Goal: Information Seeking & Learning: Learn about a topic

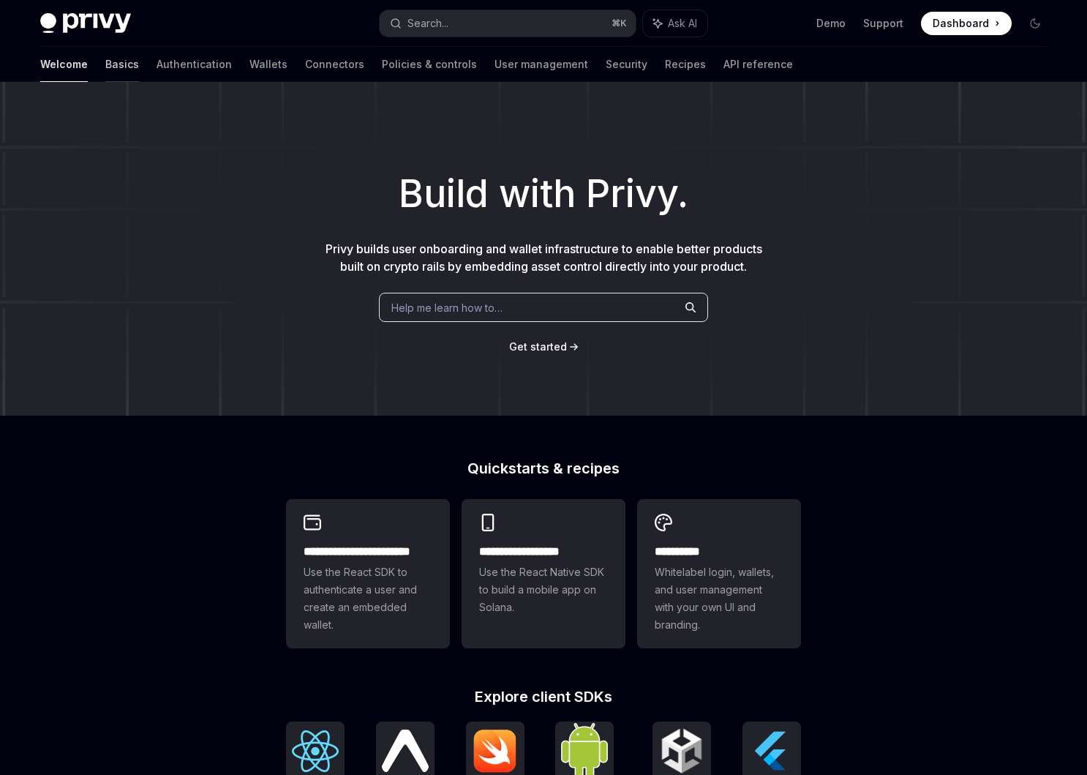
click at [105, 66] on link "Basics" at bounding box center [122, 64] width 34 height 35
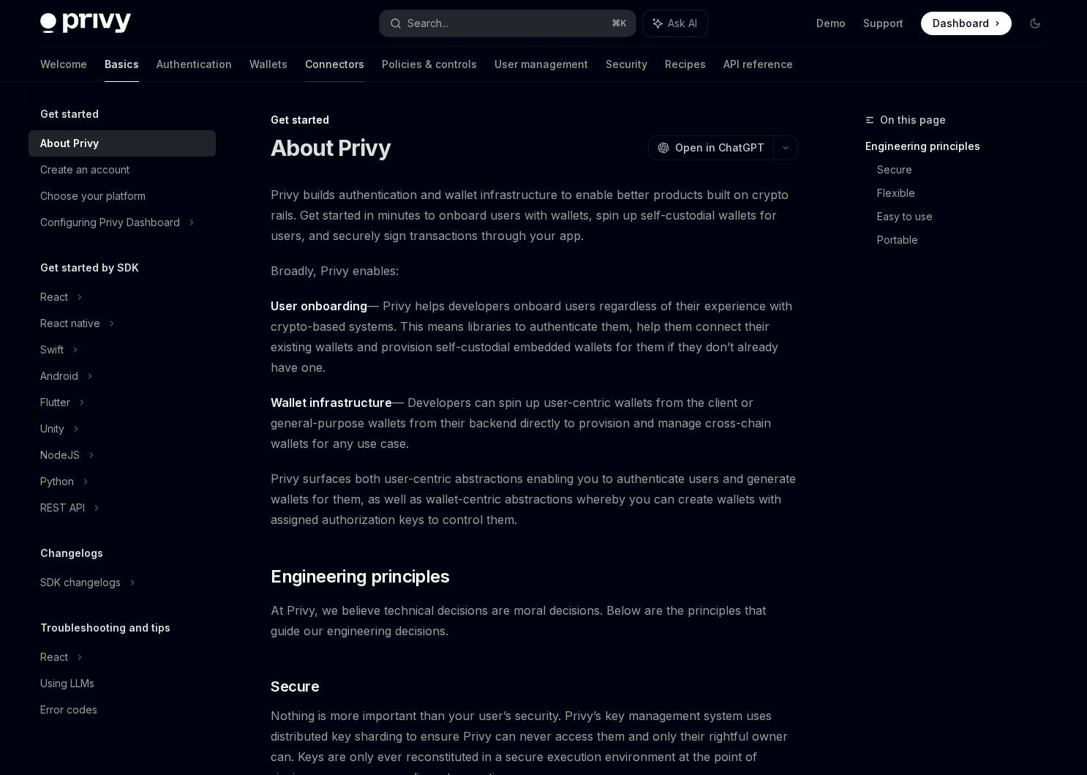
click at [305, 63] on link "Connectors" at bounding box center [334, 64] width 59 height 35
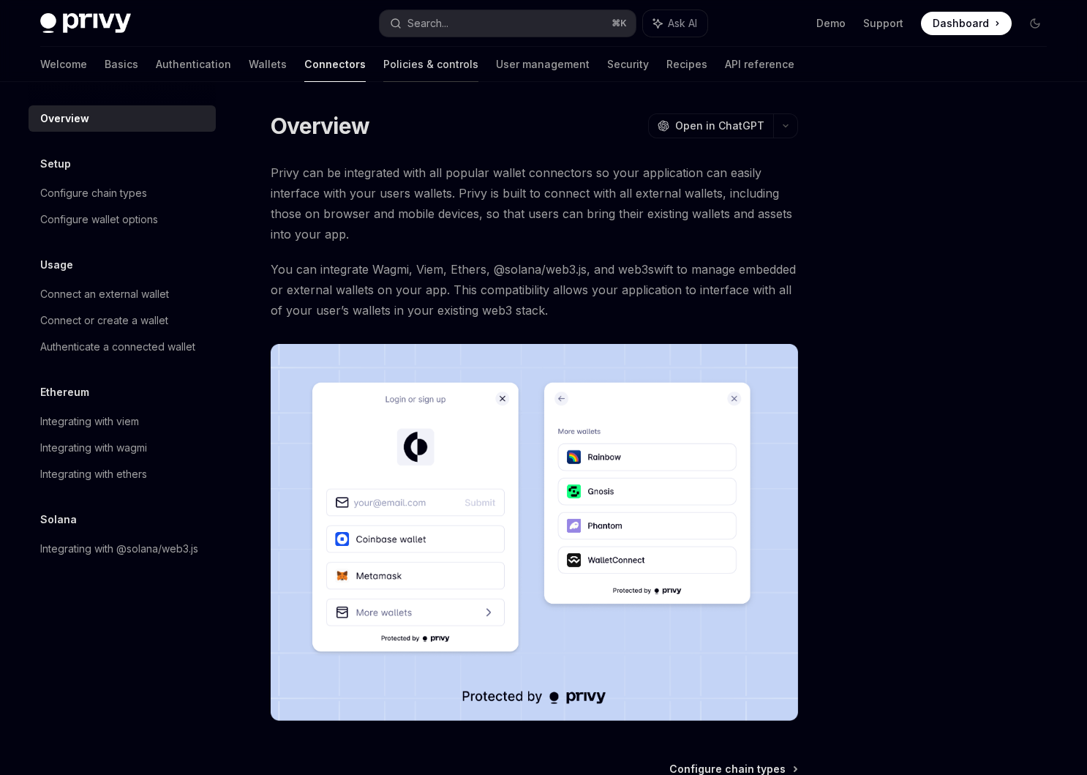
click at [383, 61] on link "Policies & controls" at bounding box center [430, 64] width 95 height 35
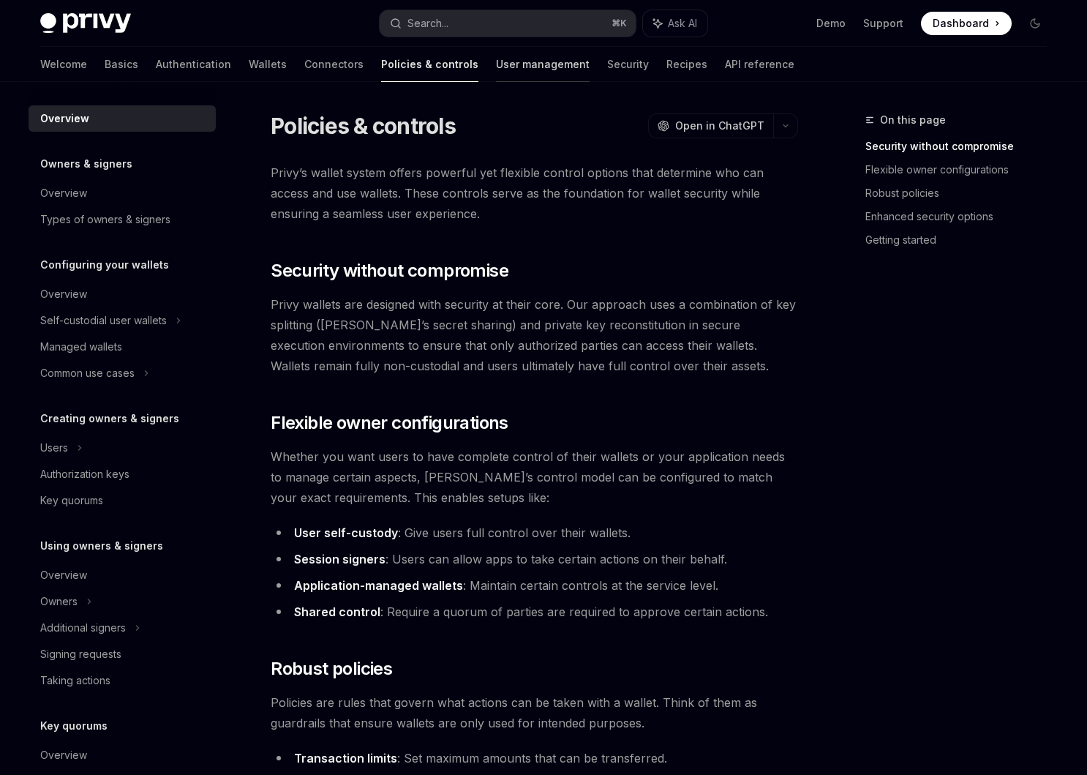
click at [496, 67] on link "User management" at bounding box center [543, 64] width 94 height 35
type textarea "*"
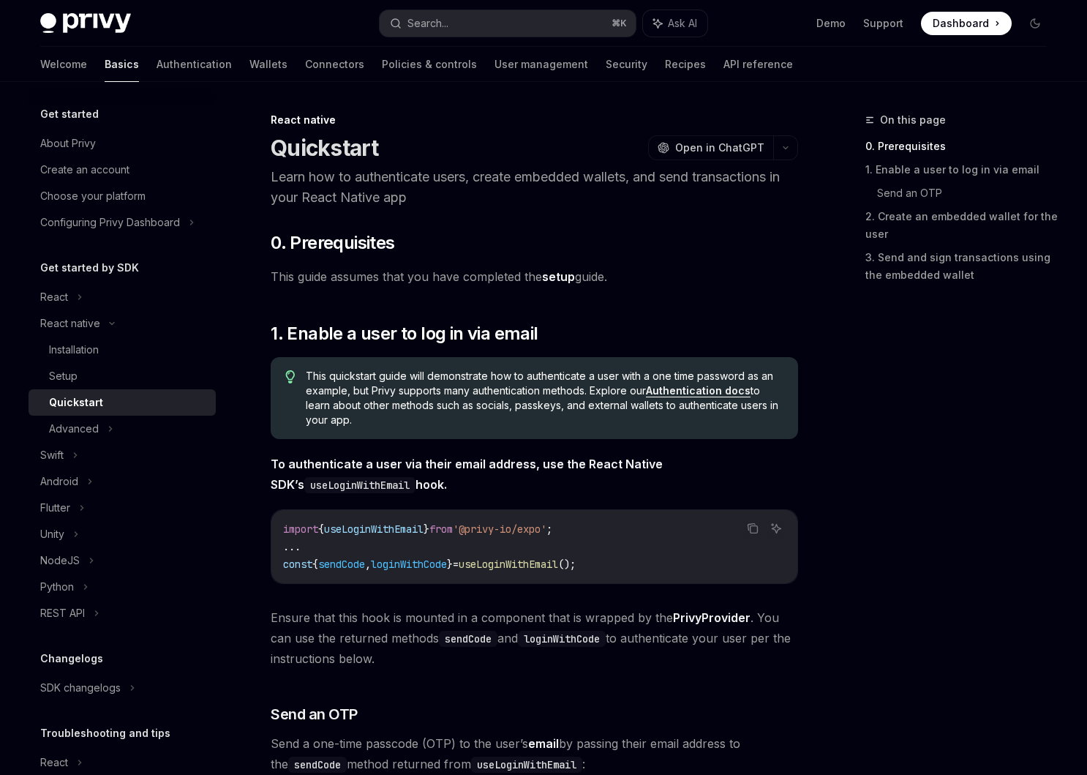
scroll to position [1650, 0]
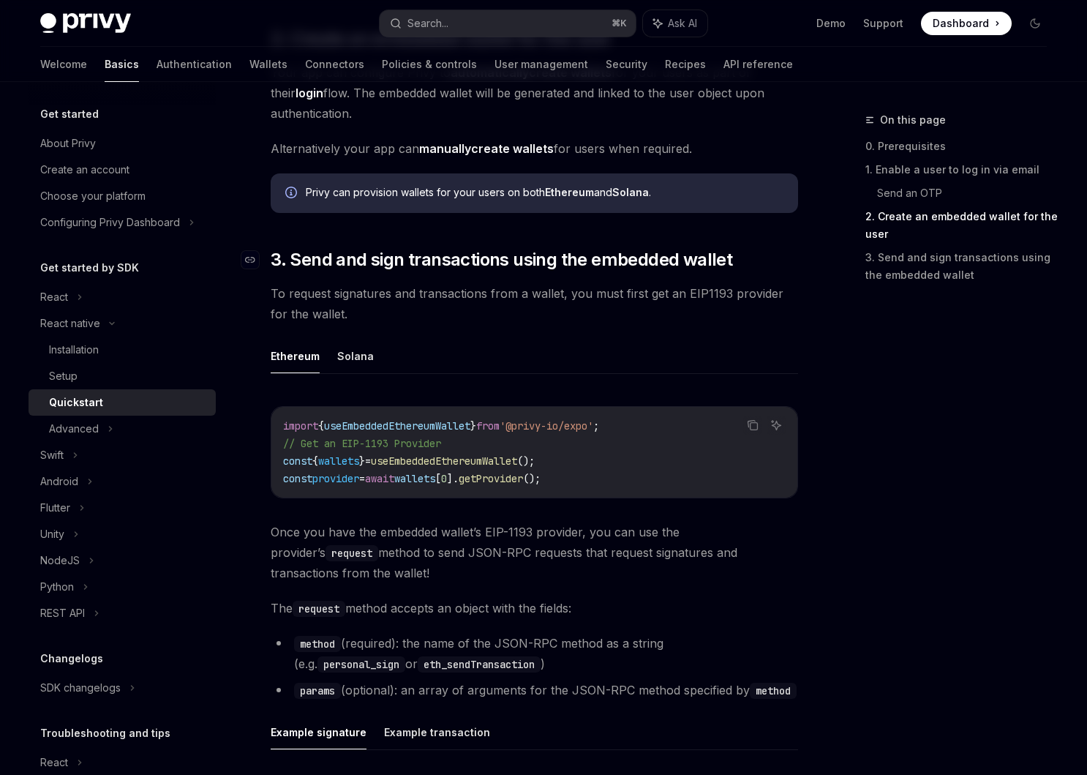
click at [552, 268] on span "3. Send and sign transactions using the embedded wallet" at bounding box center [502, 259] width 462 height 23
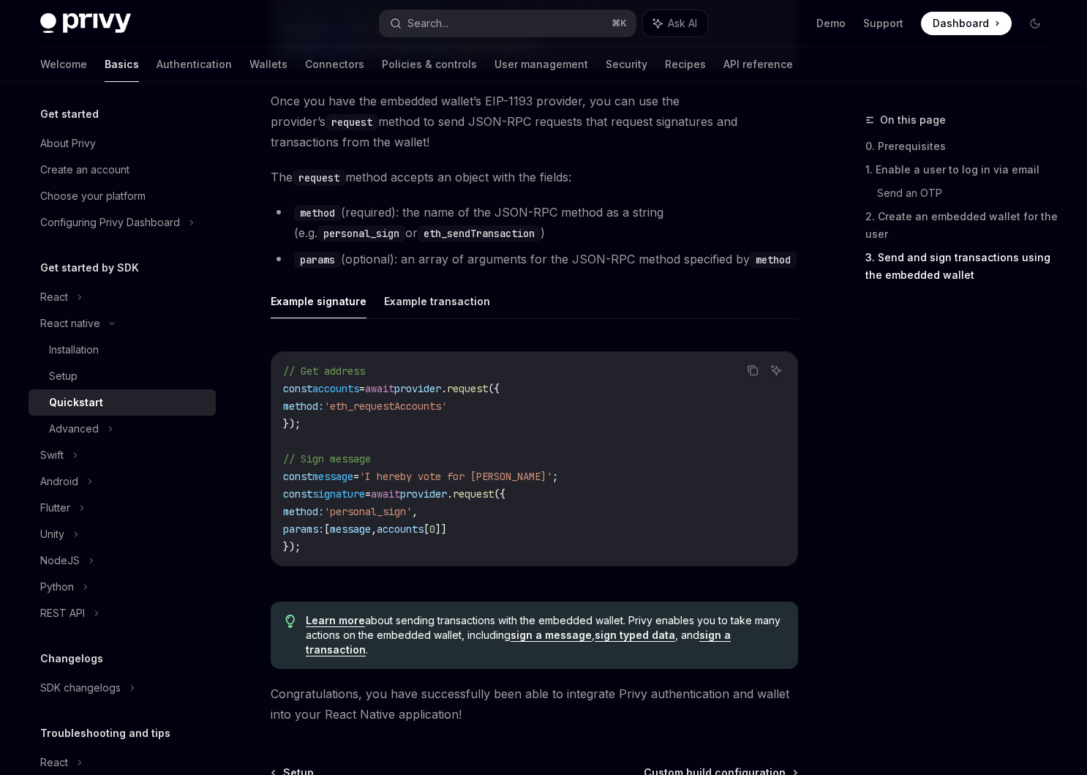
scroll to position [2083, 0]
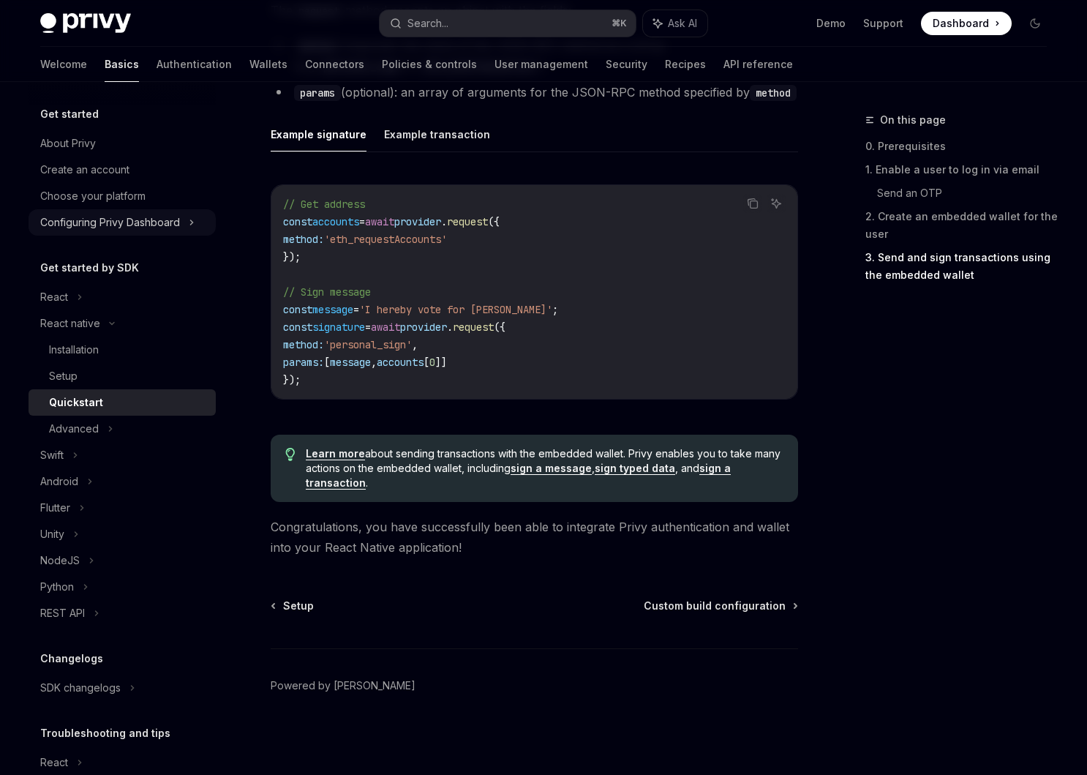
click at [130, 215] on div "Configuring Privy Dashboard" at bounding box center [110, 223] width 140 height 18
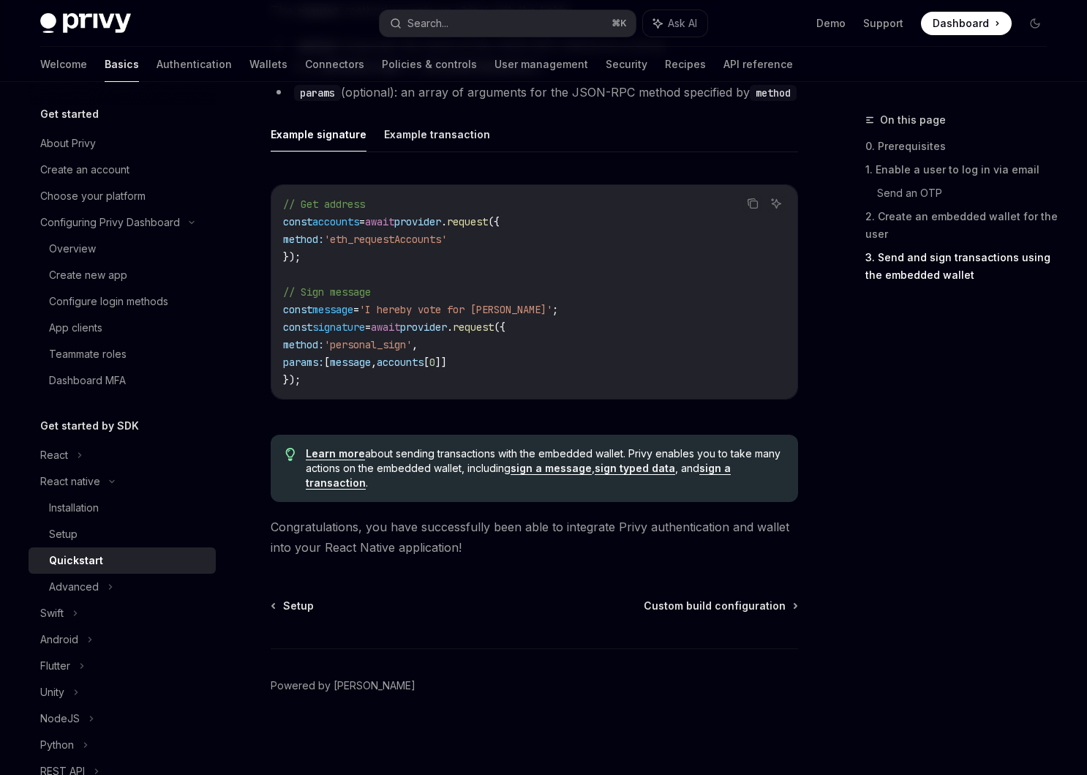
type textarea "*"
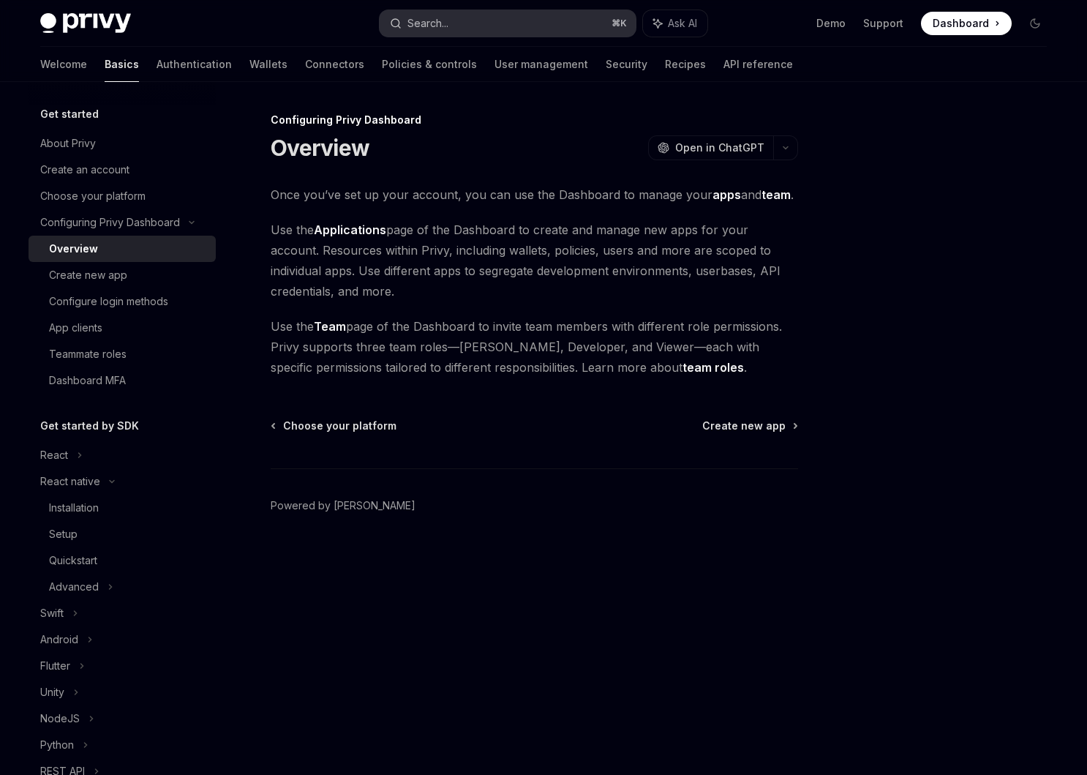
click at [471, 34] on button "Search... ⌘ K" at bounding box center [508, 23] width 256 height 26
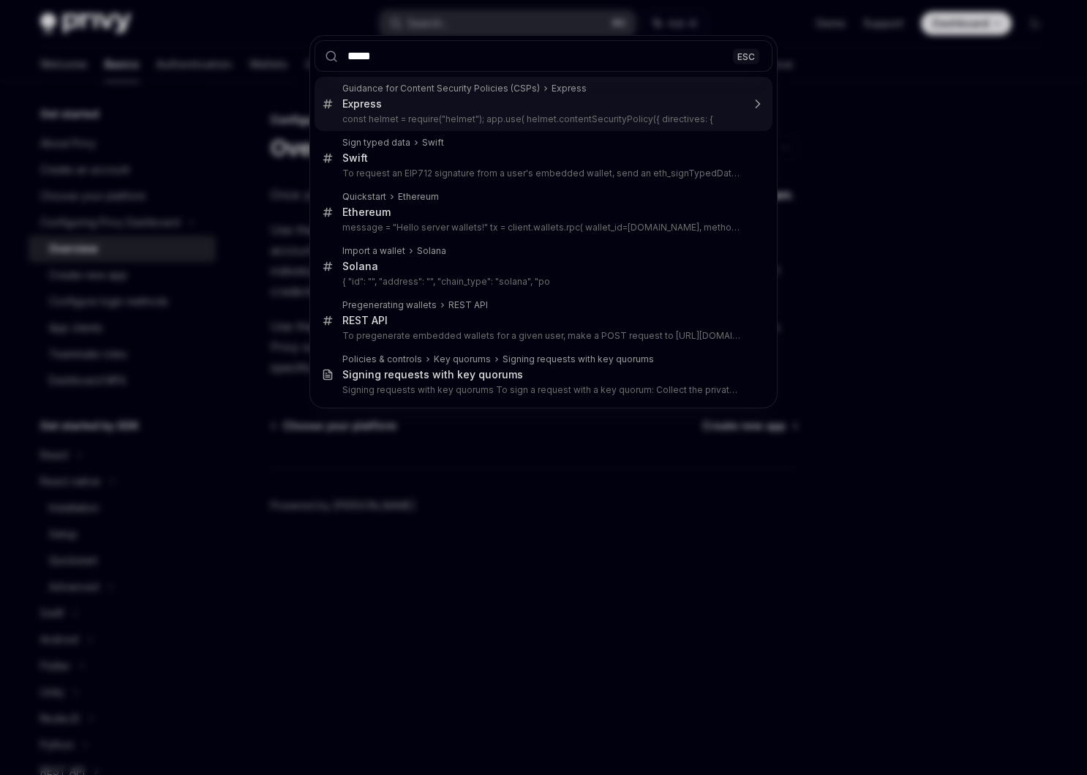
type input "******"
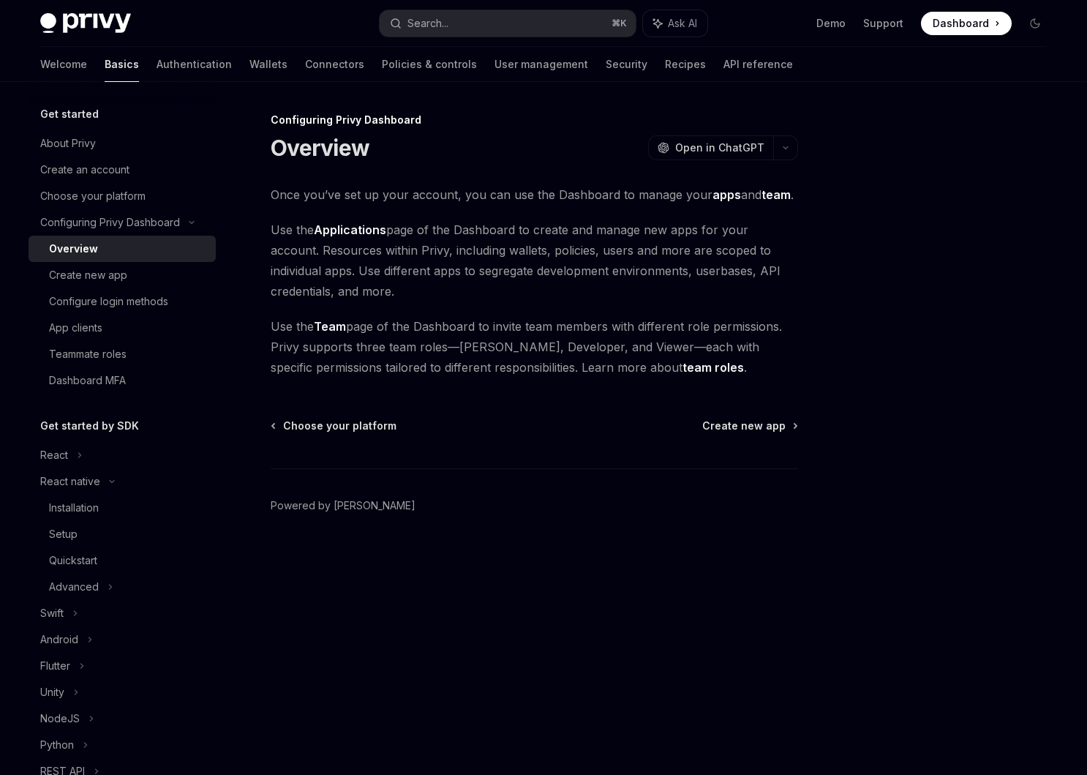
type textarea "*"
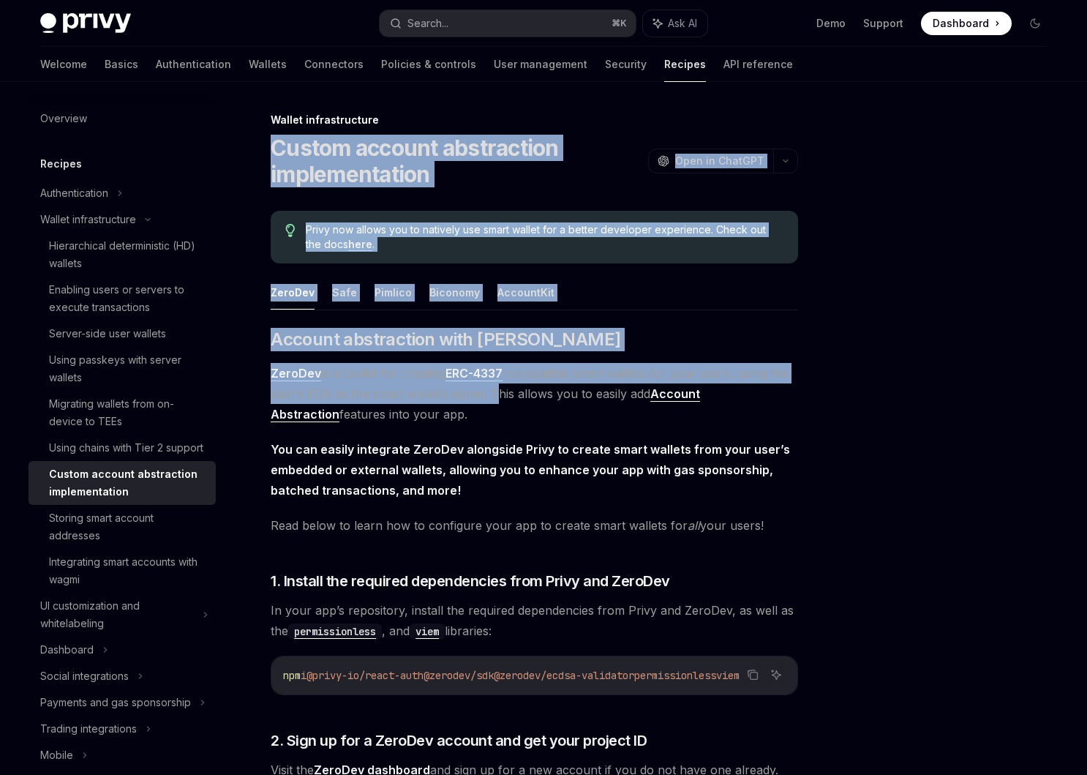
drag, startPoint x: 263, startPoint y: 143, endPoint x: 498, endPoint y: 399, distance: 347.9
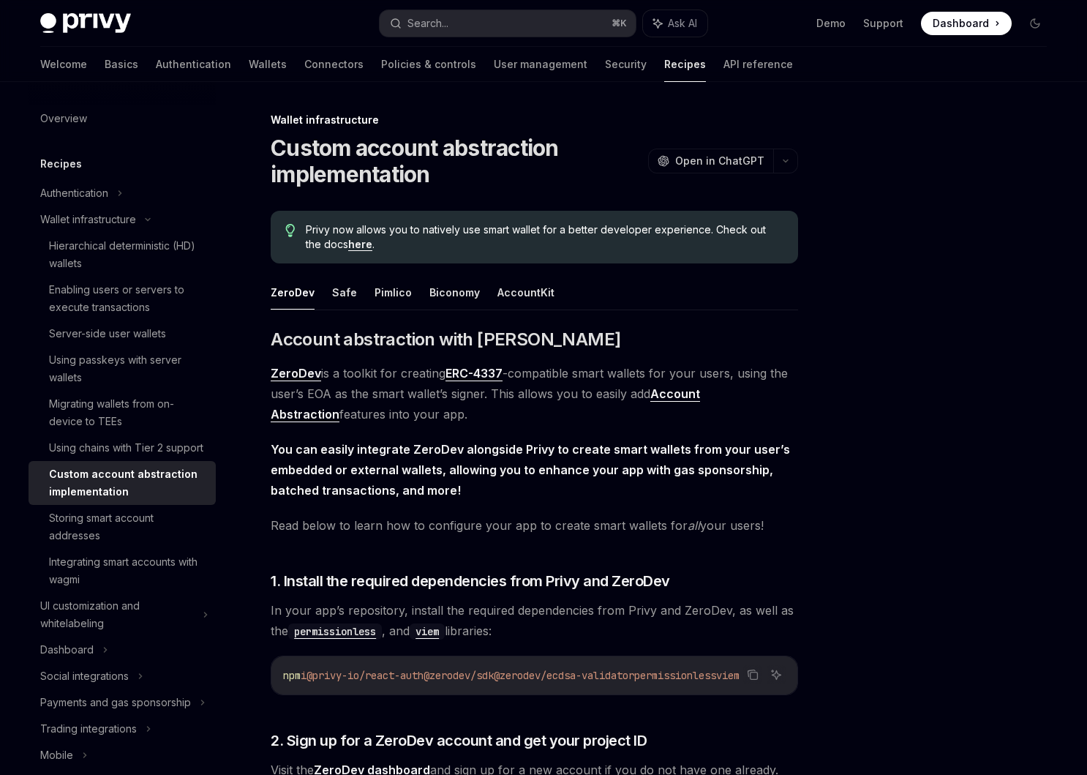
click at [841, 220] on div at bounding box center [947, 442] width 222 height 663
click at [448, 27] on div "Search..." at bounding box center [427, 24] width 41 height 18
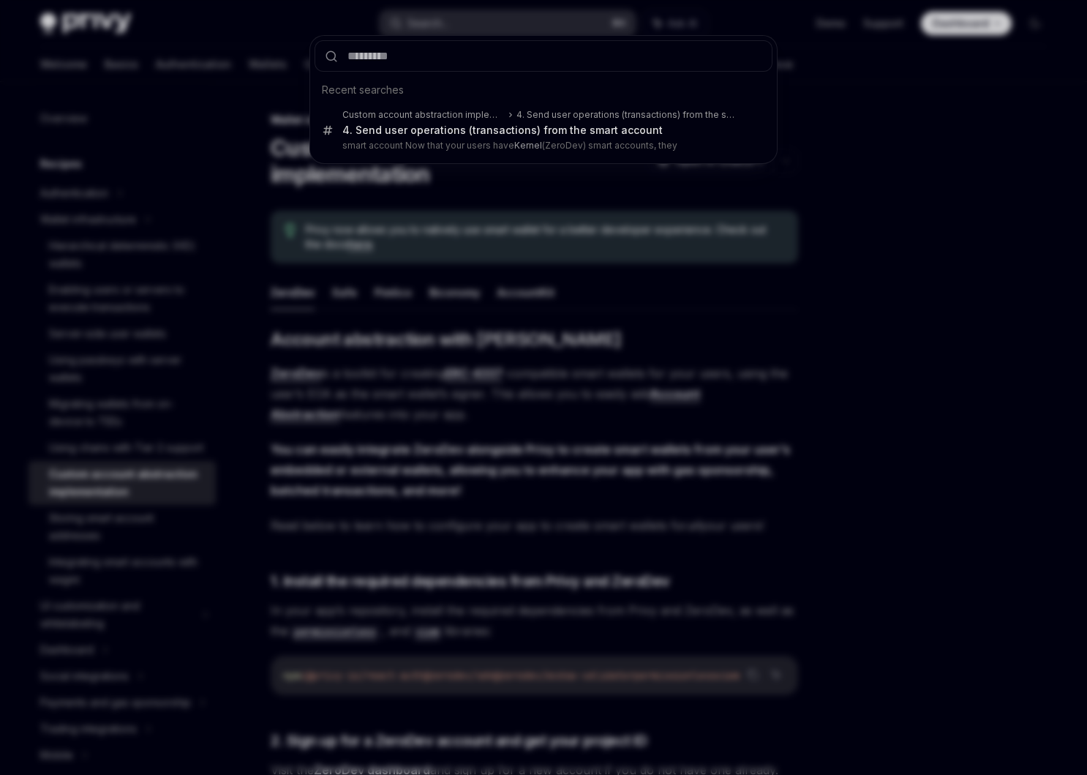
type input "**********"
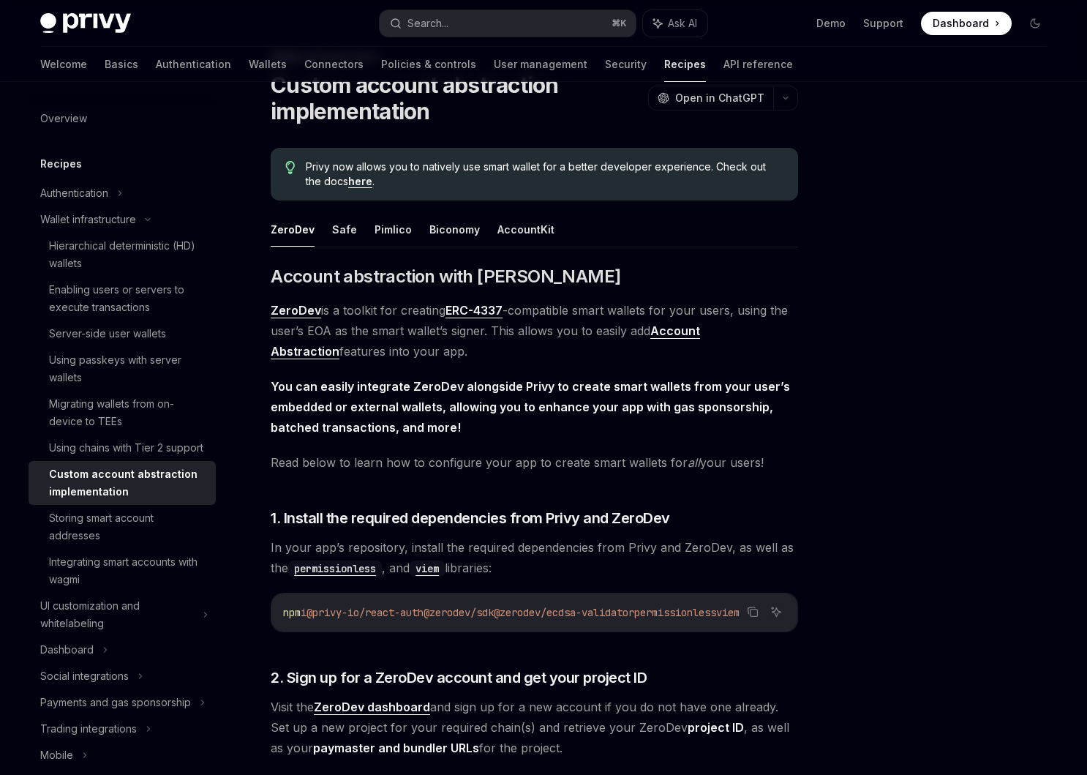
scroll to position [82, 0]
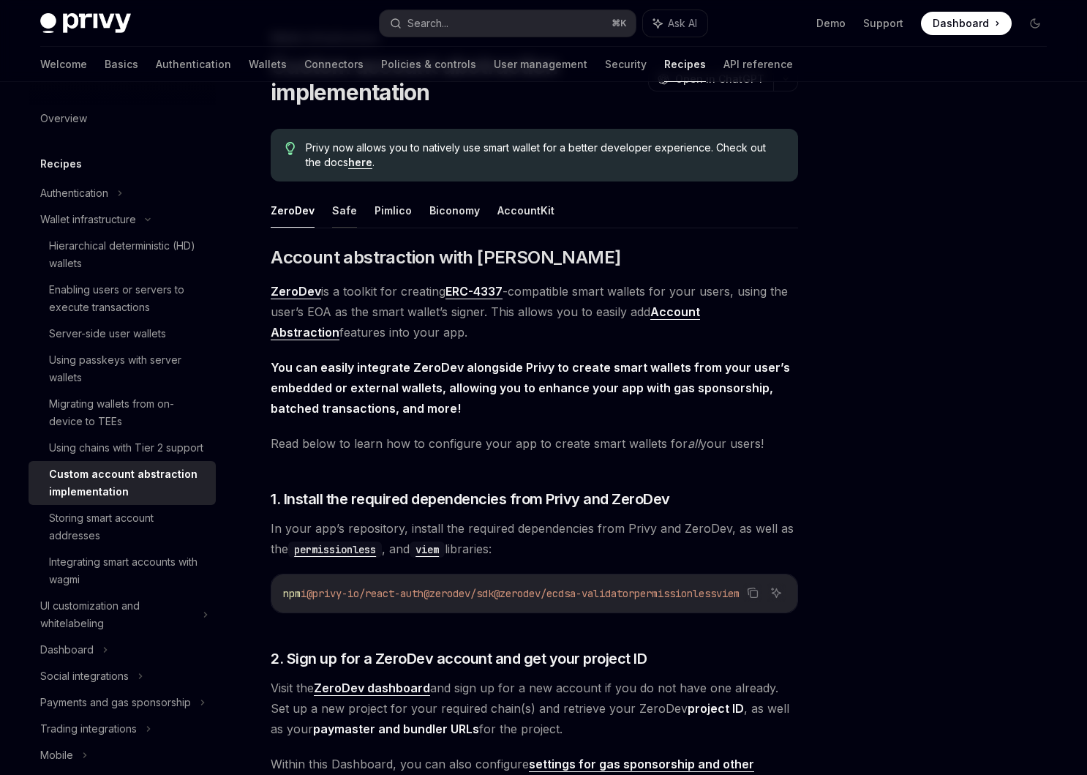
click at [338, 215] on button "Safe" at bounding box center [344, 210] width 25 height 34
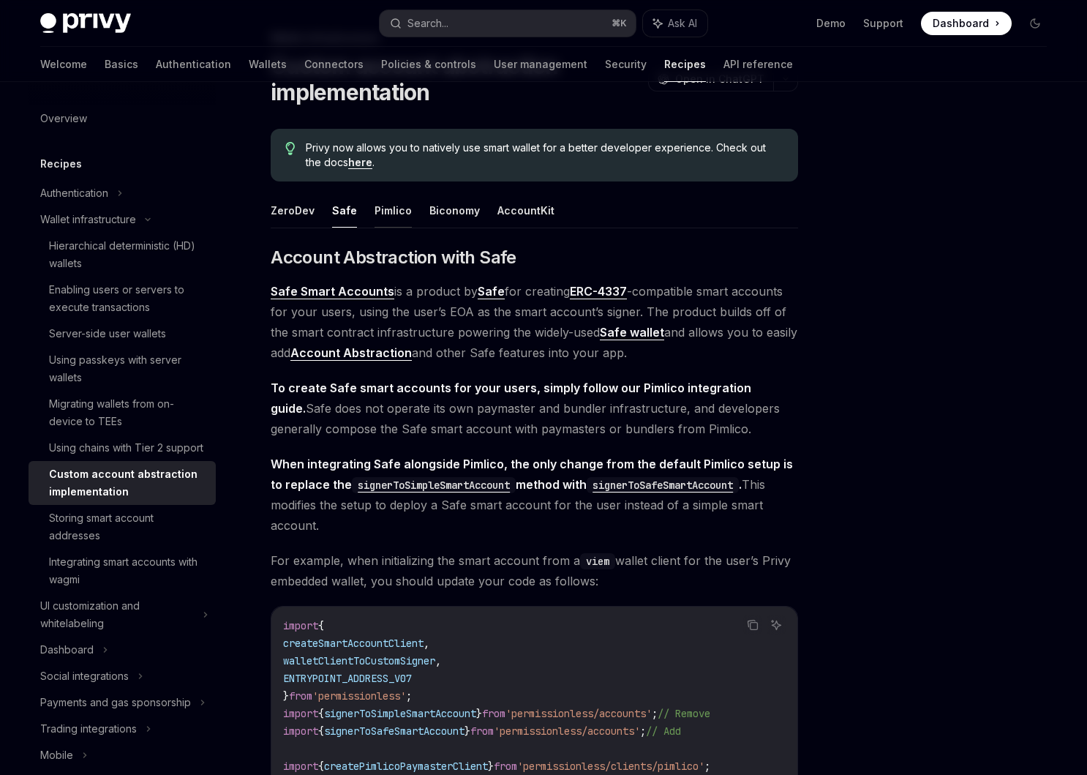
click at [399, 204] on button "Pimlico" at bounding box center [393, 210] width 37 height 34
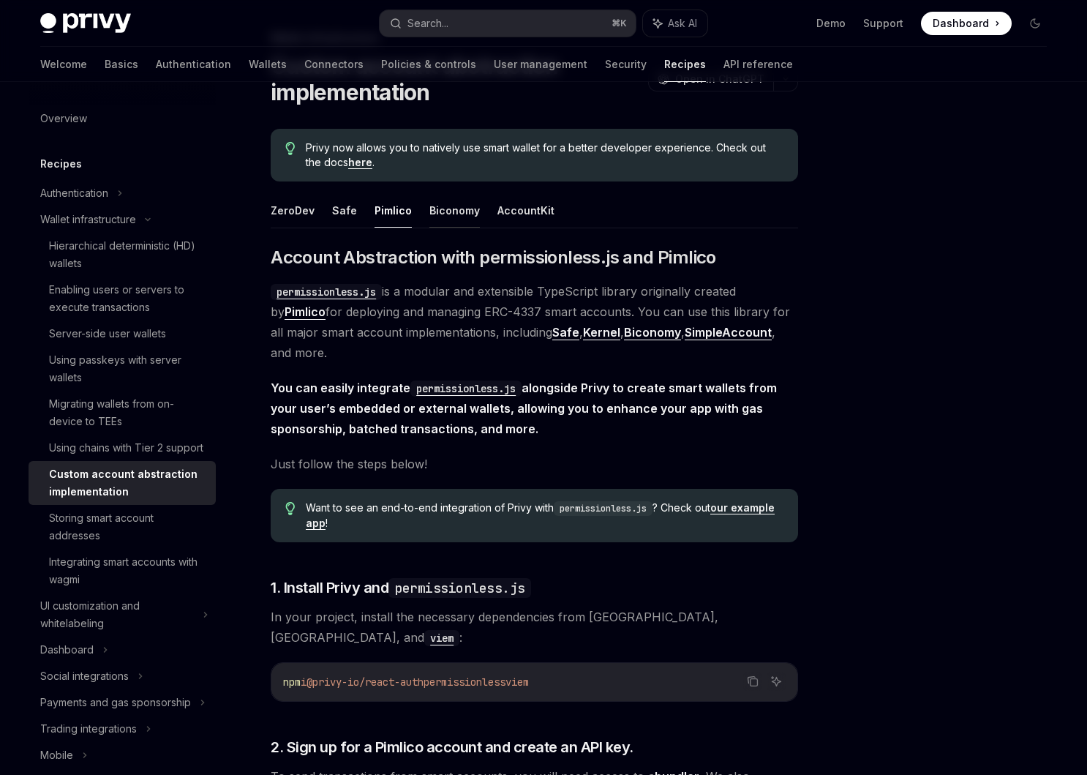
click at [464, 214] on button "Biconomy" at bounding box center [454, 210] width 50 height 34
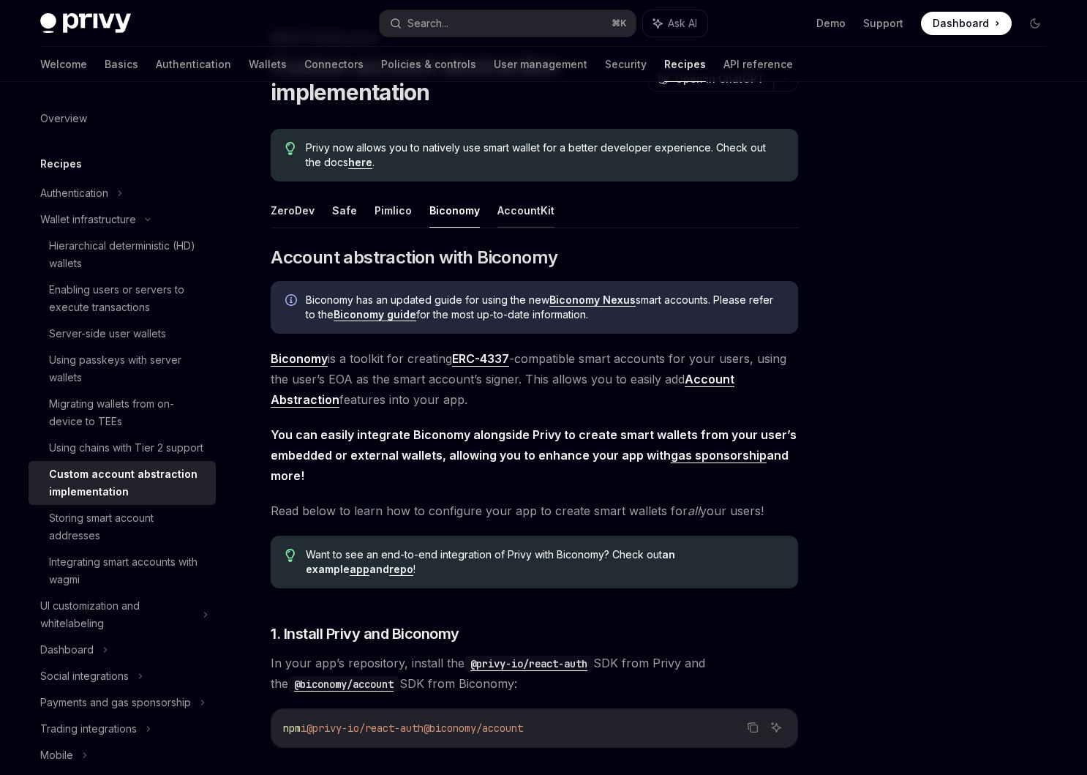
click at [524, 201] on button "AccountKit" at bounding box center [525, 210] width 57 height 34
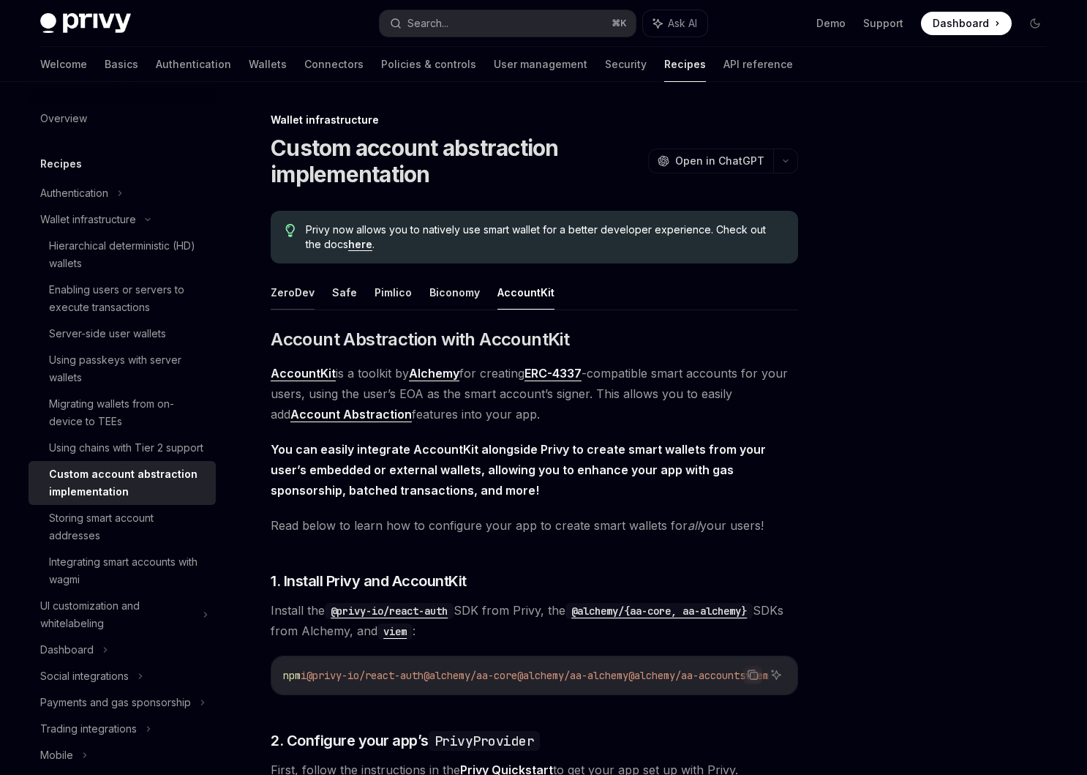
click at [290, 300] on button "ZeroDev" at bounding box center [293, 292] width 44 height 34
type textarea "*"
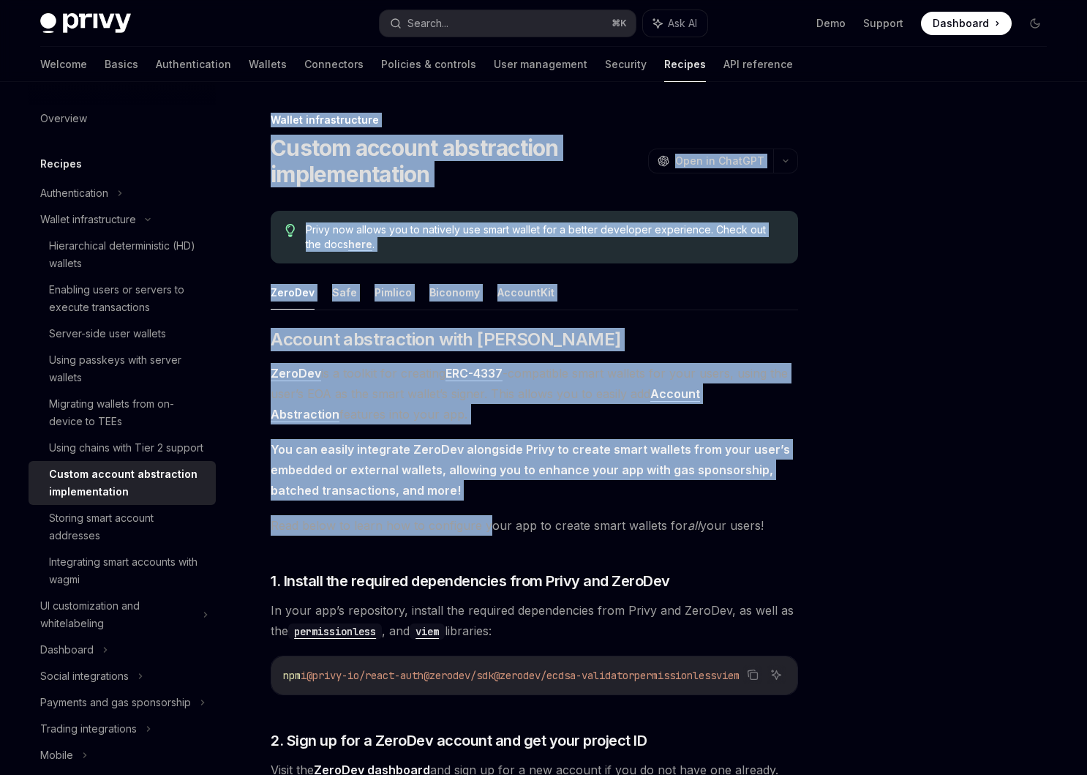
drag, startPoint x: 257, startPoint y: 127, endPoint x: 484, endPoint y: 530, distance: 463.1
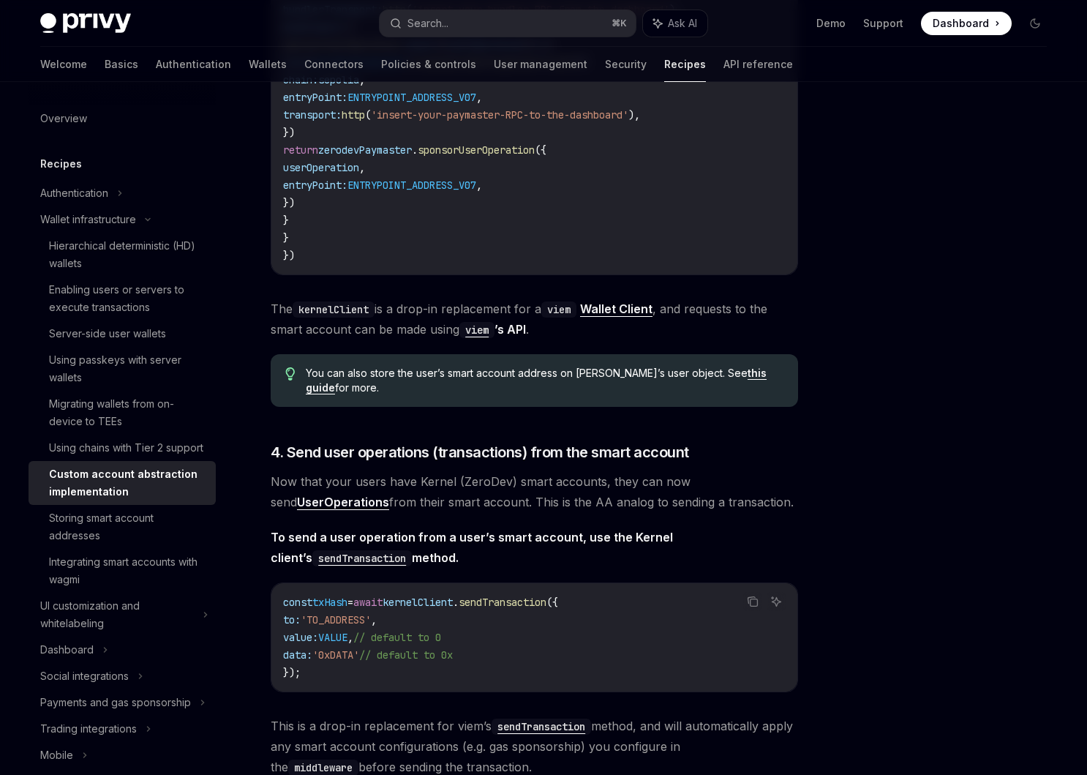
scroll to position [2933, 0]
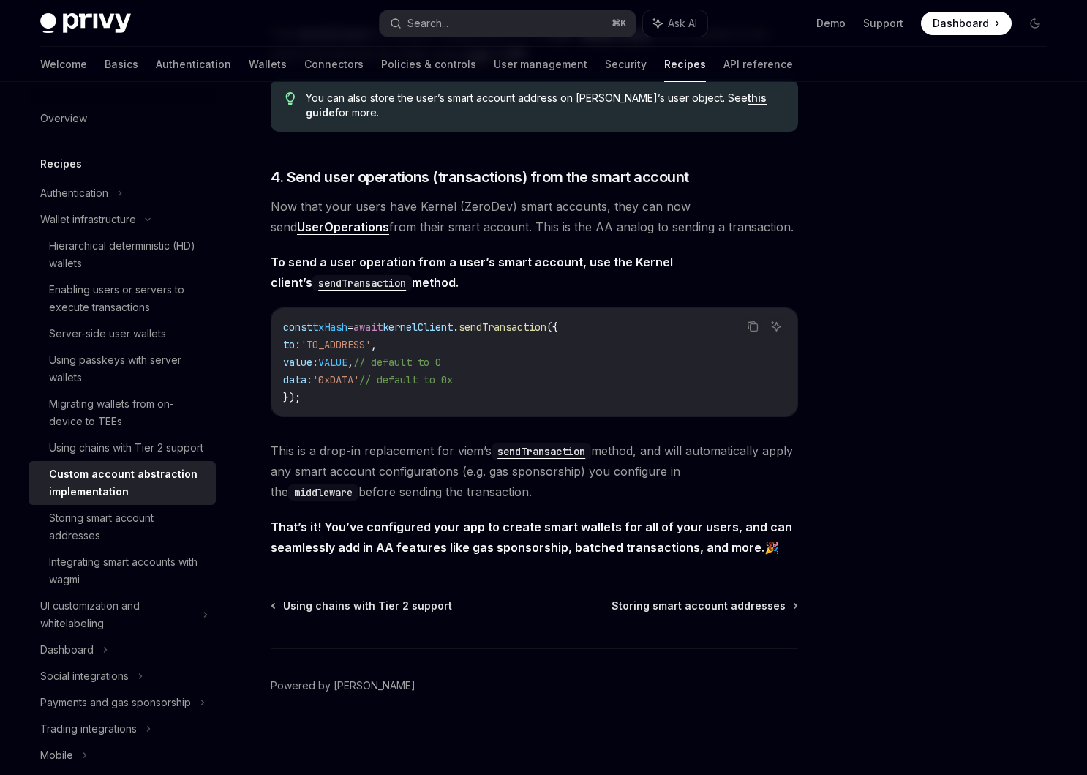
click at [778, 551] on span "That’s it! You’ve configured your app to create smart wallets for all of your u…" at bounding box center [534, 536] width 527 height 41
copy div "Loremi dolorsitametco Adipis elitsed doeiusmodte incididuntutla EtdoLO Magn al …"
